Goal: Task Accomplishment & Management: Manage account settings

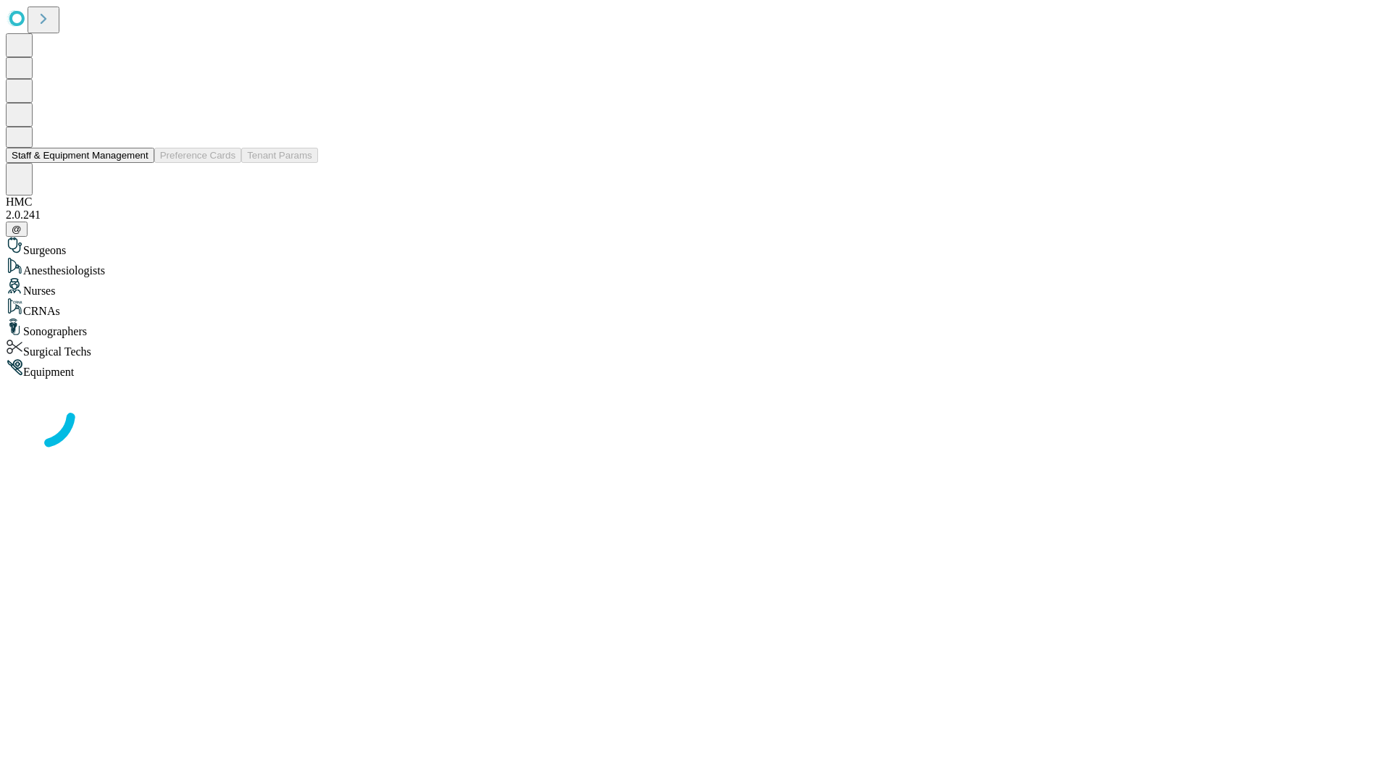
click at [138, 163] on button "Staff & Equipment Management" at bounding box center [80, 155] width 148 height 15
